Goal: Information Seeking & Learning: Learn about a topic

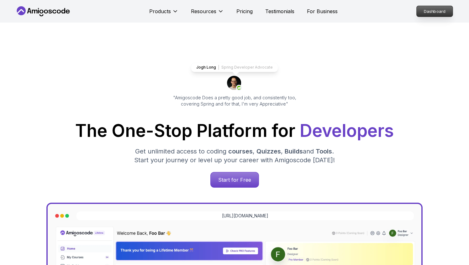
click at [423, 11] on p "Dashboard" at bounding box center [434, 11] width 36 height 11
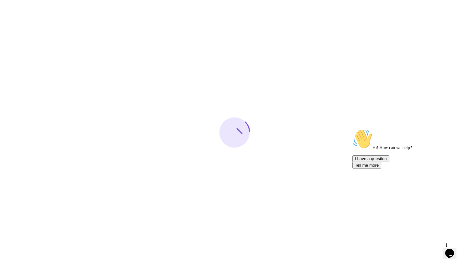
click at [389, 162] on button "I have a question" at bounding box center [370, 158] width 37 height 7
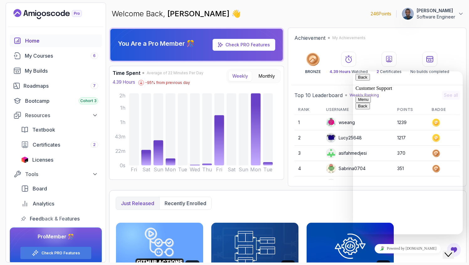
click at [449, 251] on icon "Close Chat This icon closes the chat window." at bounding box center [448, 255] width 8 height 8
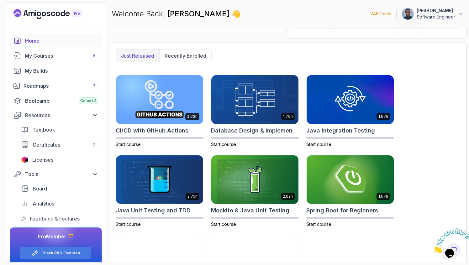
scroll to position [183, 0]
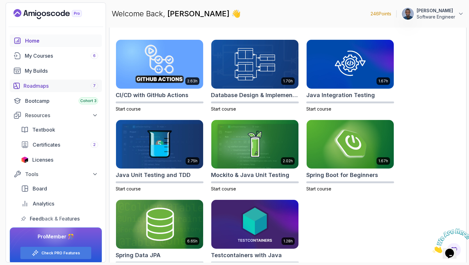
click at [55, 84] on div "Roadmaps 7" at bounding box center [60, 86] width 75 height 8
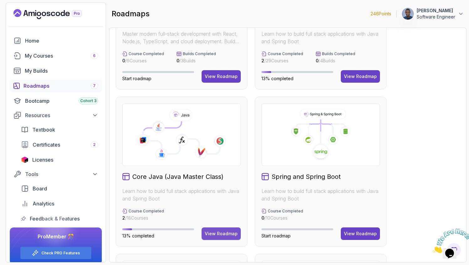
scroll to position [96, 0]
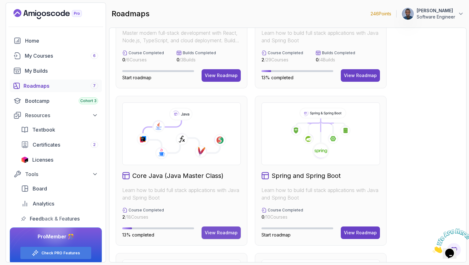
click at [212, 228] on button "View Roadmap" at bounding box center [220, 232] width 39 height 13
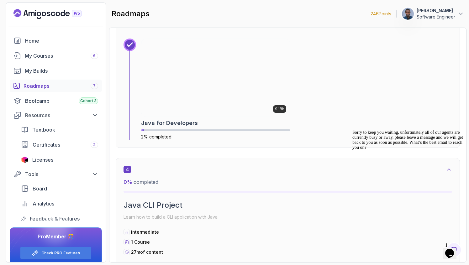
scroll to position [788, 0]
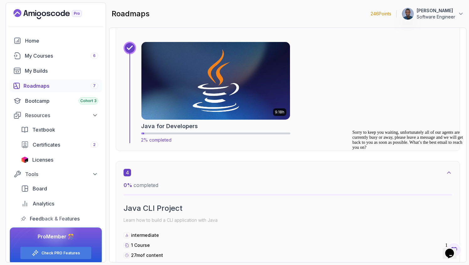
click at [163, 119] on img at bounding box center [216, 80] width 156 height 81
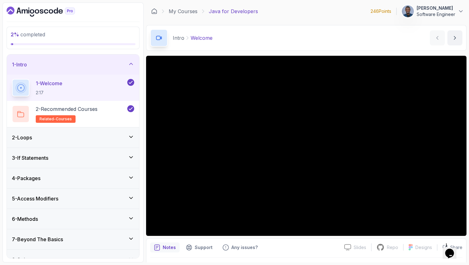
click at [453, 252] on icon "$i18n('chat', 'chat_widget')" at bounding box center [449, 253] width 9 height 9
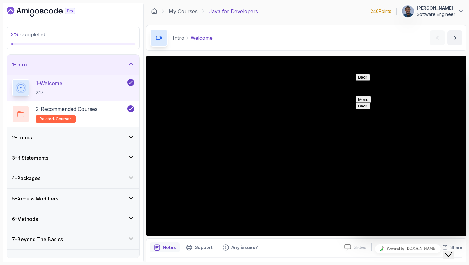
scroll to position [117, 0]
click at [366, 80] on button "Back" at bounding box center [362, 77] width 14 height 7
click at [449, 251] on icon "Close Chat This icon closes the chat window." at bounding box center [448, 255] width 8 height 8
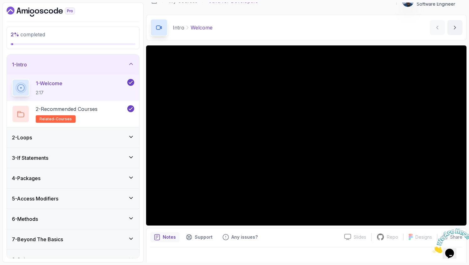
scroll to position [17, 0]
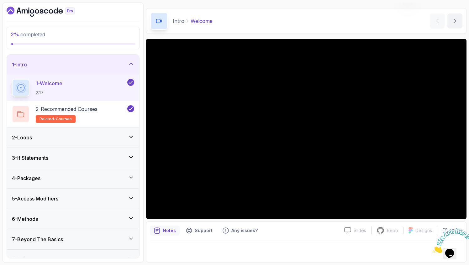
click at [109, 137] on div "2 - Loops" at bounding box center [73, 138] width 122 height 8
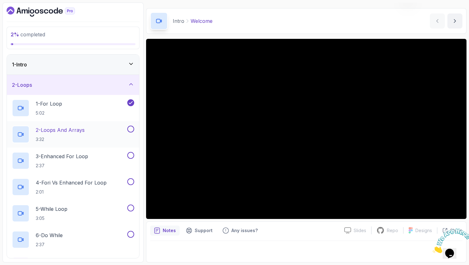
click at [87, 138] on div "2 - Loops And Arrays 3:32" at bounding box center [69, 135] width 114 height 18
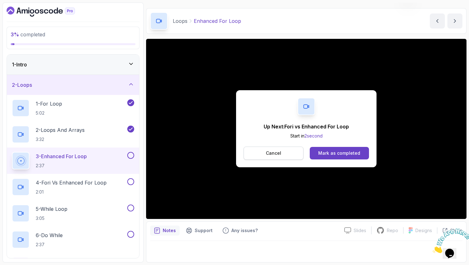
click at [293, 150] on button "Cancel" at bounding box center [273, 153] width 60 height 13
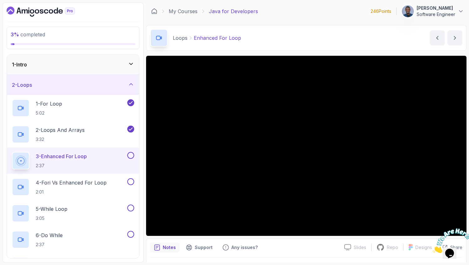
click at [18, 8] on icon "Dashboard" at bounding box center [41, 12] width 68 height 10
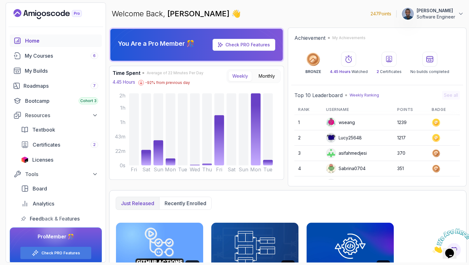
click at [252, 43] on link "Check PRO Features" at bounding box center [247, 44] width 44 height 5
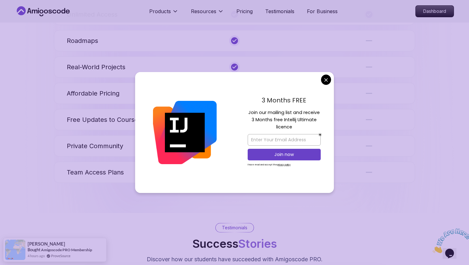
scroll to position [509, 0]
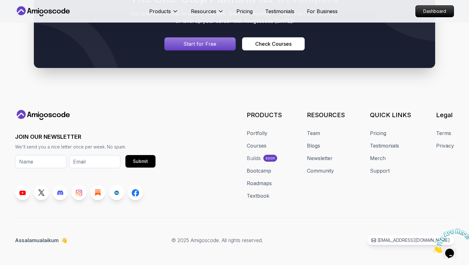
scroll to position [1470, 0]
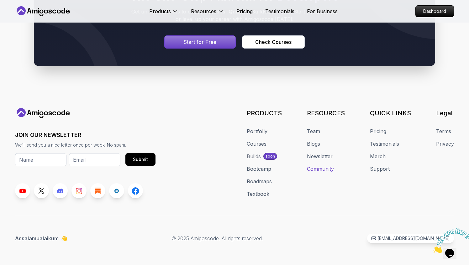
click at [326, 173] on link "Community" at bounding box center [320, 169] width 27 height 8
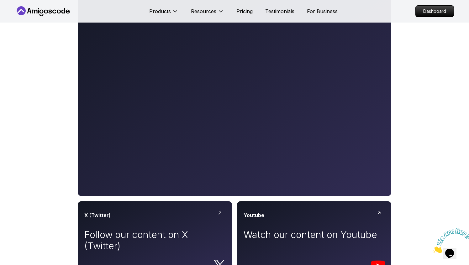
scroll to position [195, 0]
